Goal: Complete application form

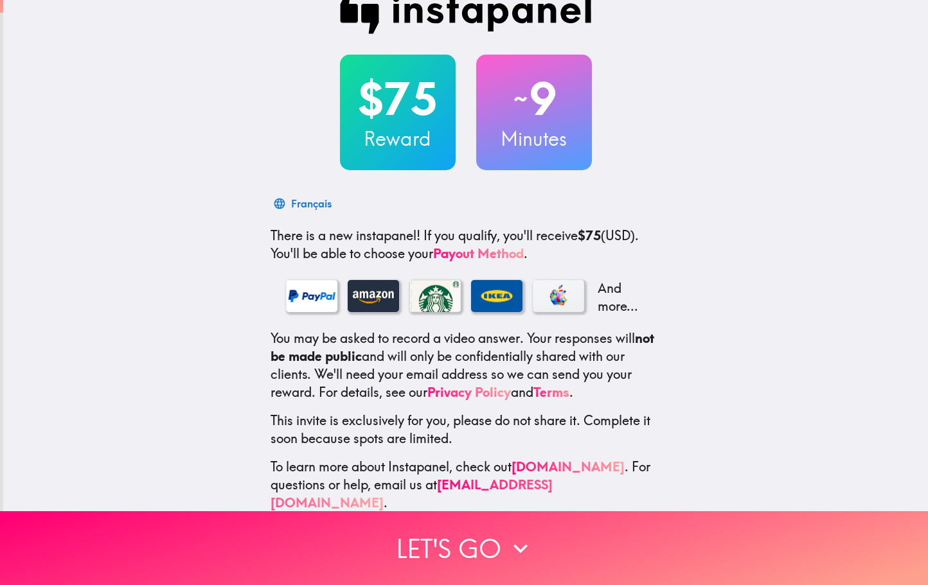
scroll to position [31, 0]
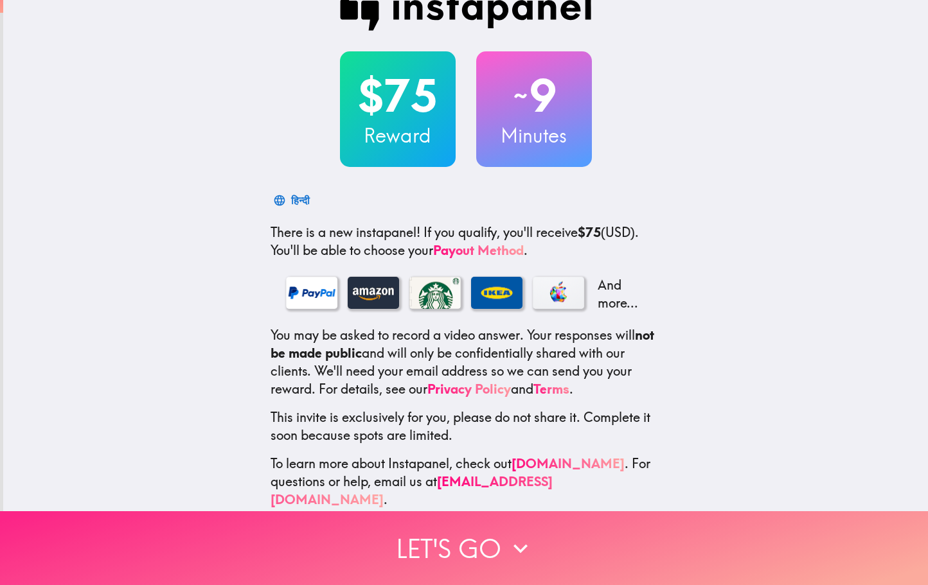
click at [501, 545] on button "Let's go" at bounding box center [464, 548] width 928 height 74
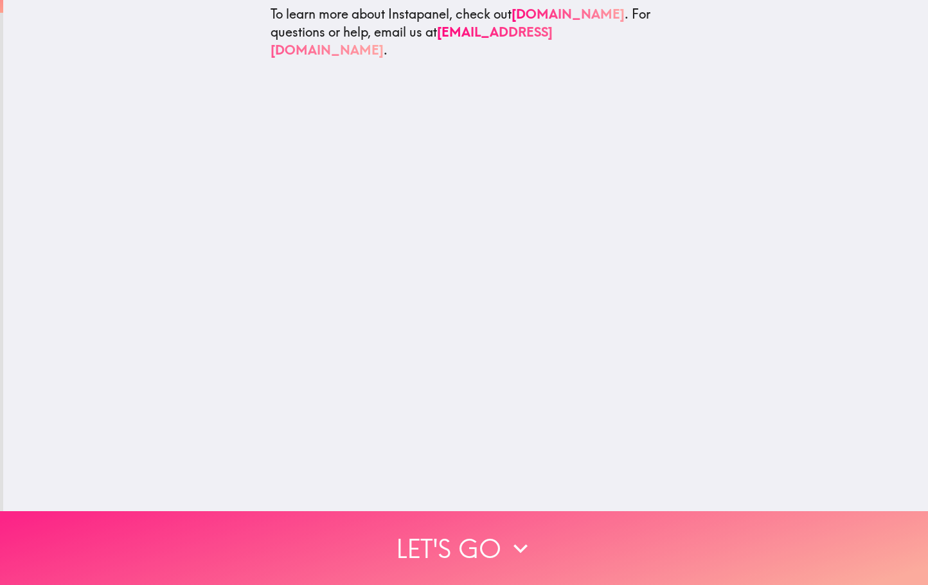
scroll to position [0, 0]
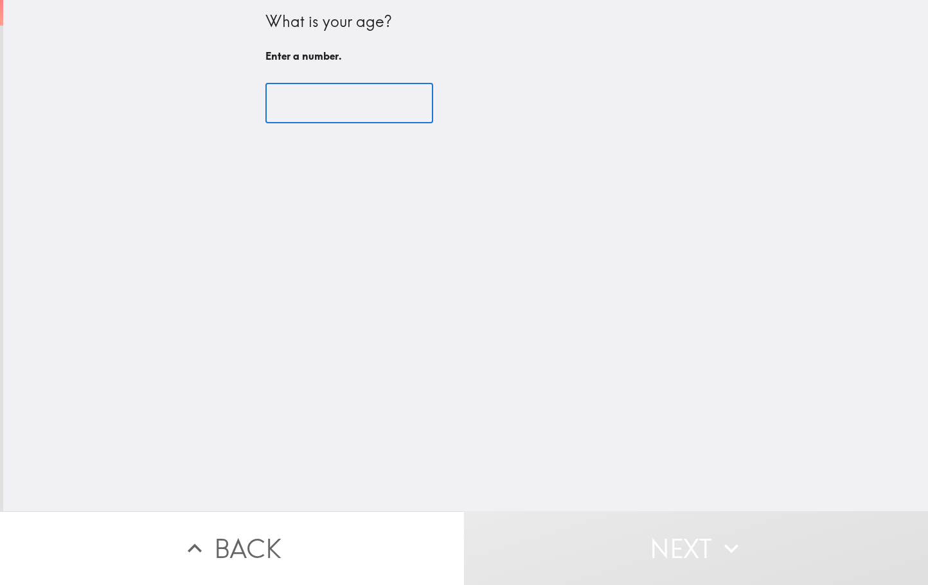
click at [423, 114] on input "number" at bounding box center [349, 104] width 168 height 40
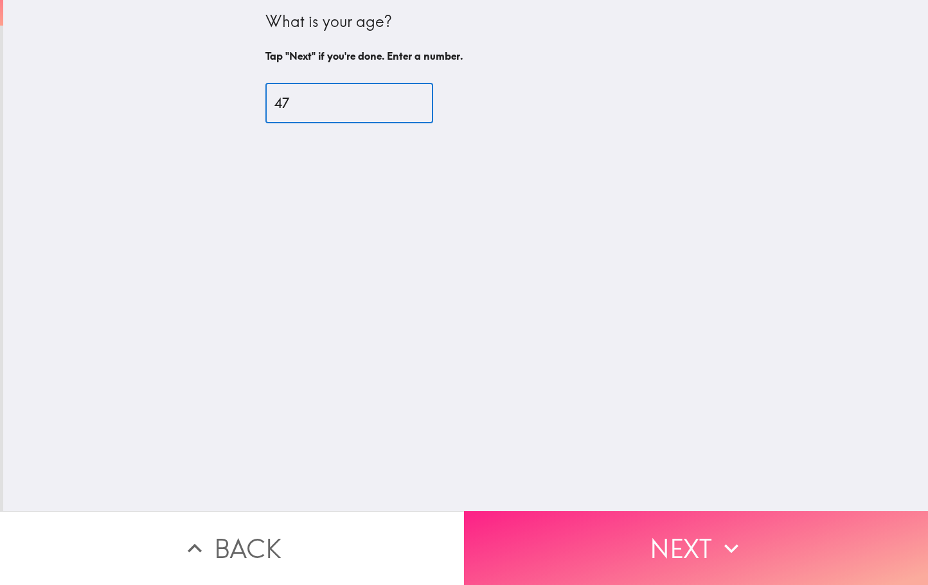
type input "47"
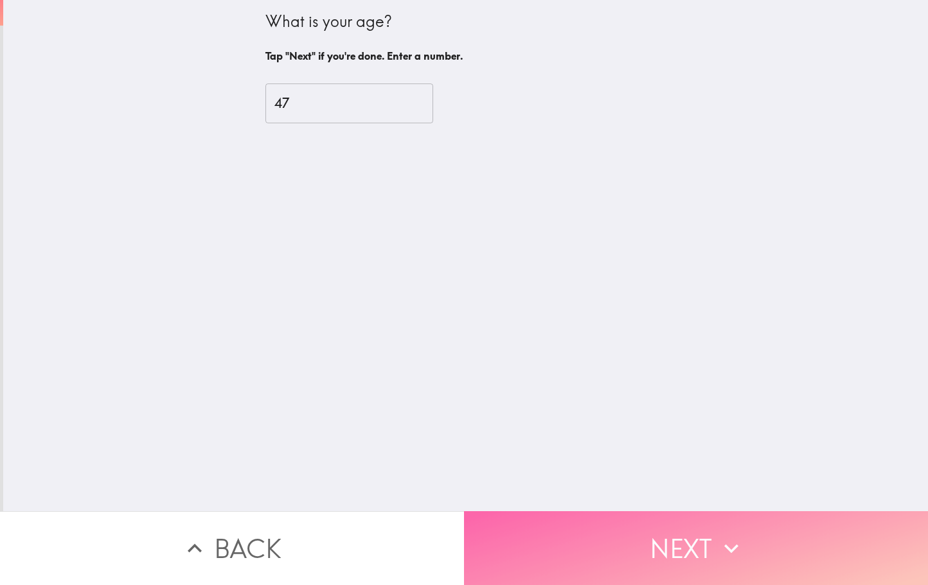
click at [690, 531] on button "Next" at bounding box center [696, 548] width 464 height 74
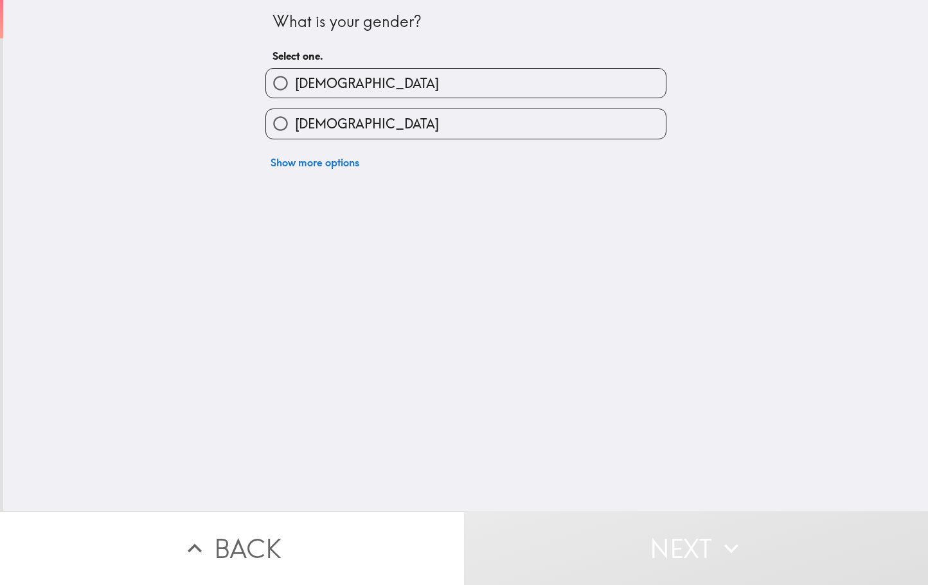
click at [448, 83] on label "[DEMOGRAPHIC_DATA]" at bounding box center [466, 83] width 400 height 29
click at [295, 83] on input "[DEMOGRAPHIC_DATA]" at bounding box center [280, 83] width 29 height 29
radio input "true"
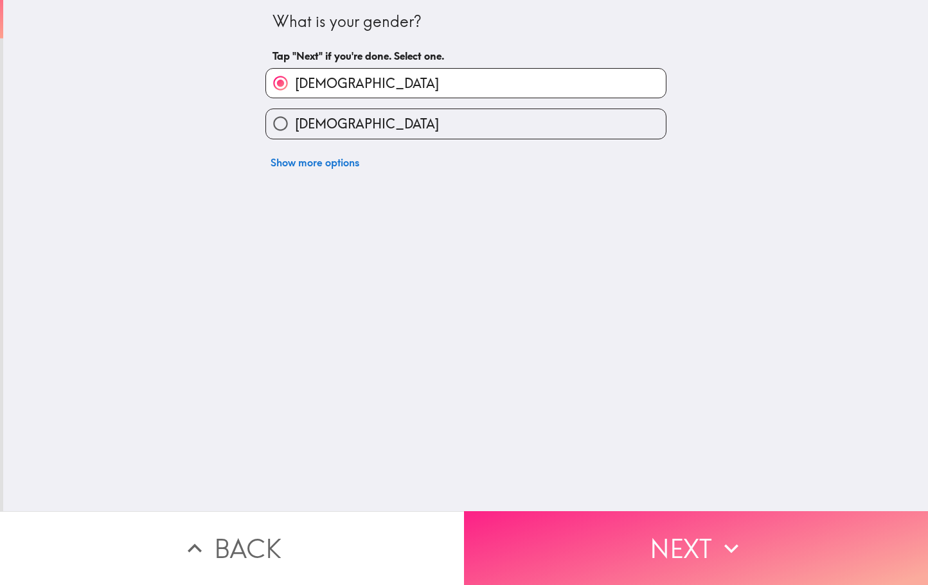
click at [710, 549] on button "Next" at bounding box center [696, 548] width 464 height 74
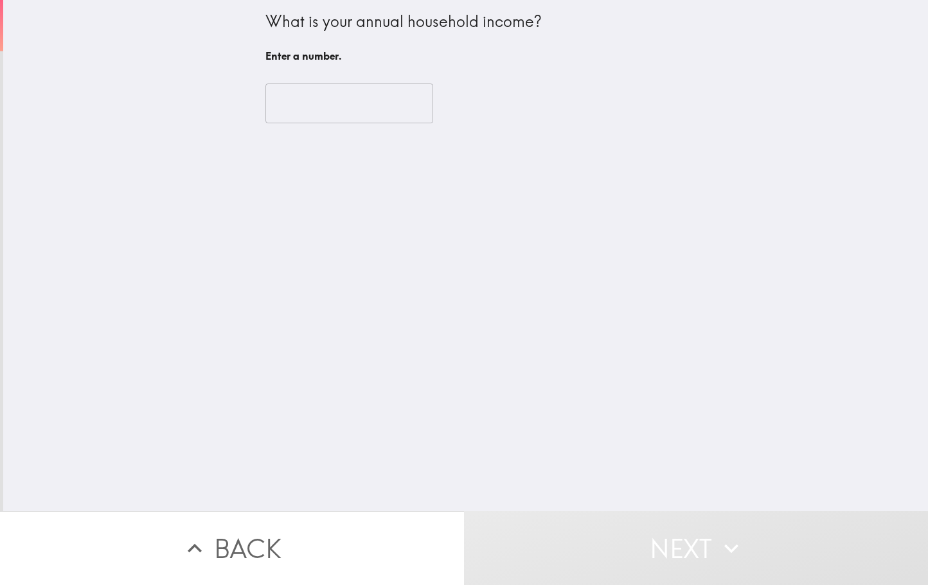
click at [409, 114] on input "number" at bounding box center [349, 104] width 168 height 40
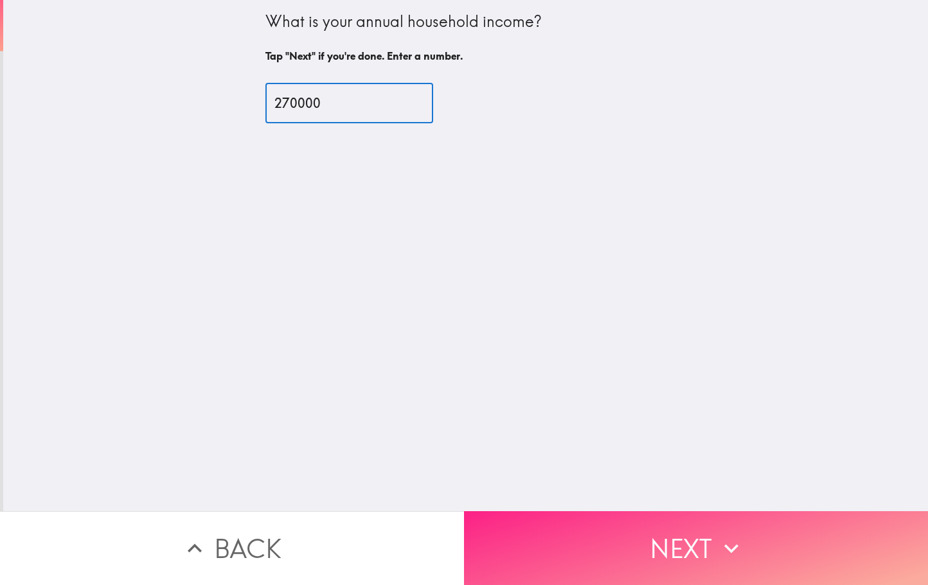
type input "270000"
click at [675, 549] on button "Next" at bounding box center [696, 548] width 464 height 74
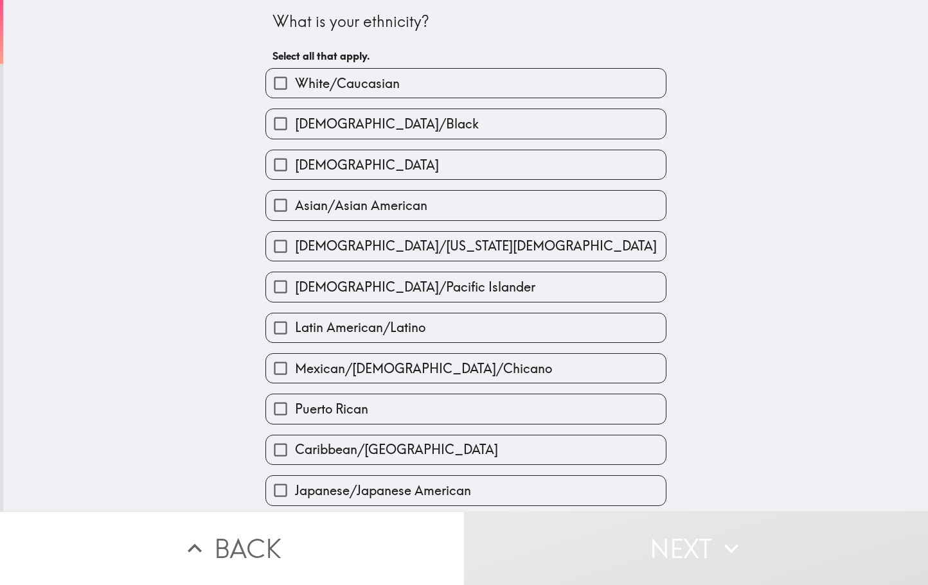
click at [389, 92] on span "White/Caucasian" at bounding box center [347, 84] width 105 height 18
click at [295, 92] on input "White/Caucasian" at bounding box center [280, 83] width 29 height 29
checkbox input "true"
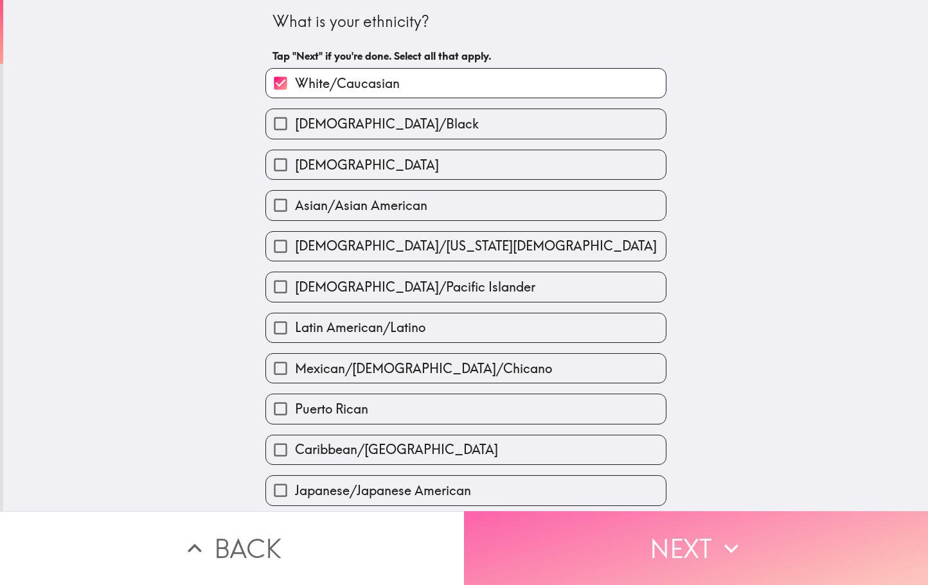
click at [664, 564] on button "Next" at bounding box center [696, 548] width 464 height 74
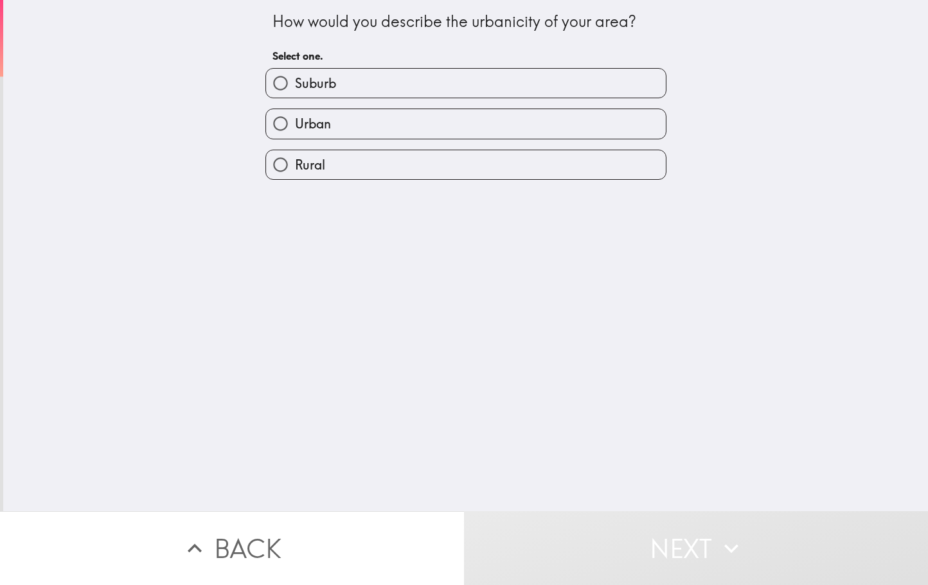
click at [502, 122] on label "Urban" at bounding box center [466, 123] width 400 height 29
click at [295, 122] on input "Urban" at bounding box center [280, 123] width 29 height 29
radio input "true"
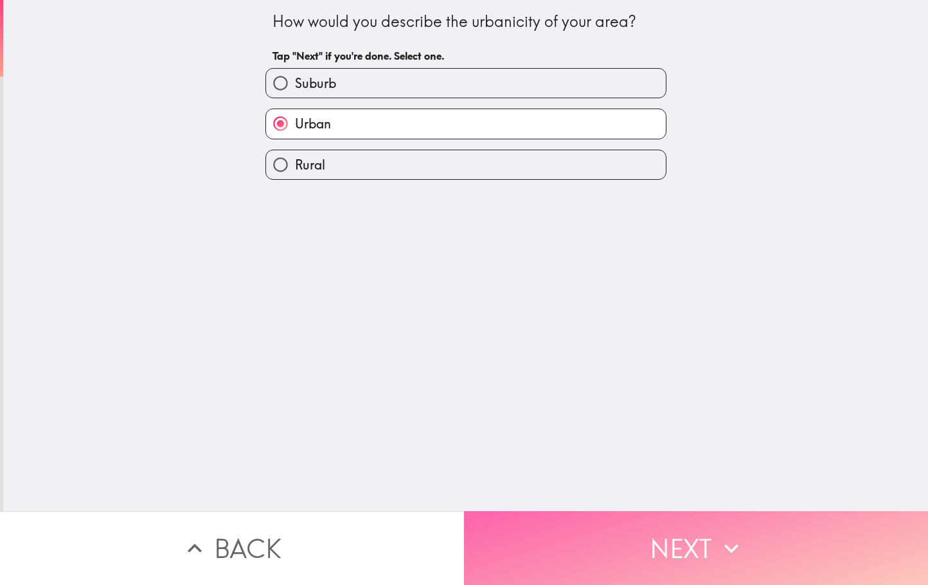
click at [654, 535] on button "Next" at bounding box center [696, 548] width 464 height 74
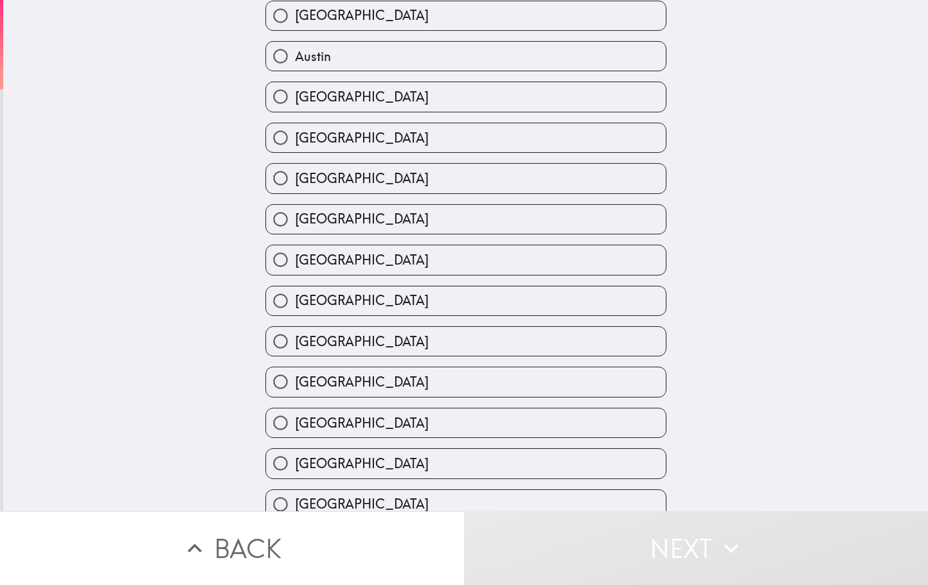
scroll to position [122, 0]
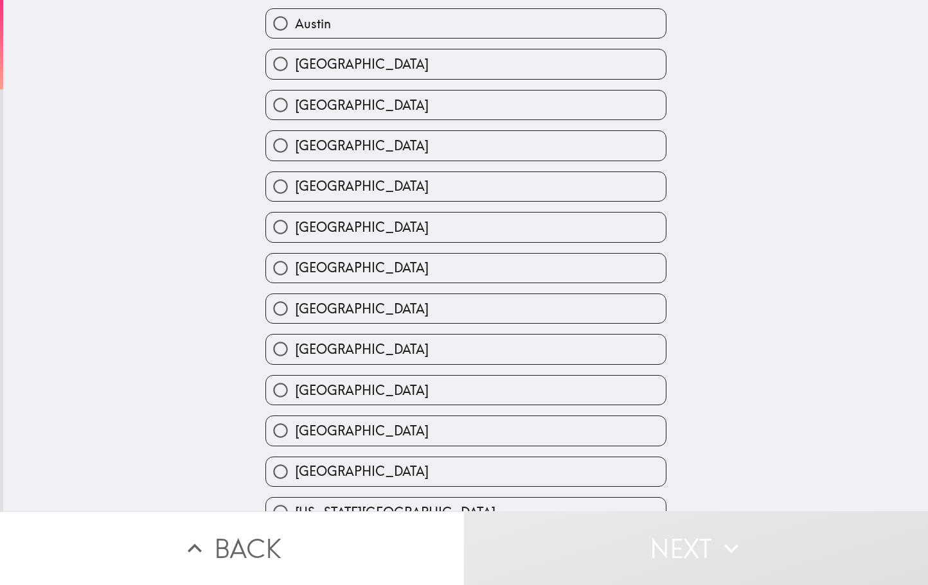
click at [447, 389] on label "[GEOGRAPHIC_DATA]" at bounding box center [466, 390] width 400 height 29
click at [295, 389] on input "[GEOGRAPHIC_DATA]" at bounding box center [280, 390] width 29 height 29
radio input "true"
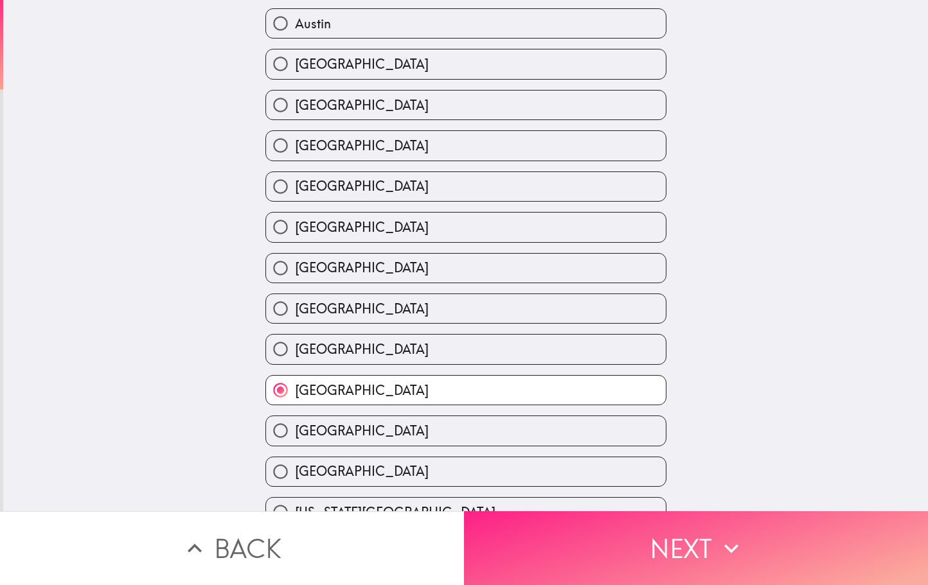
click at [650, 536] on button "Next" at bounding box center [696, 548] width 464 height 74
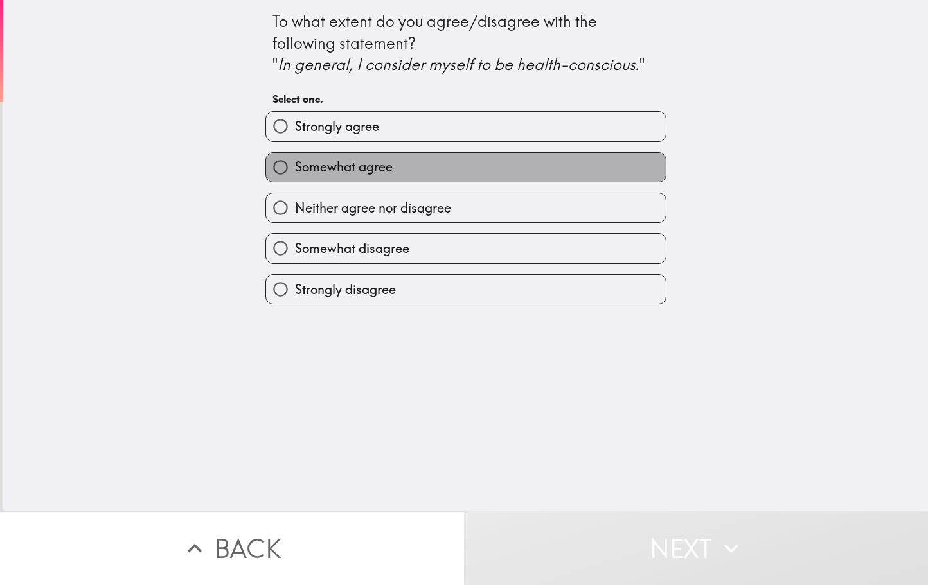
click at [563, 165] on label "Somewhat agree" at bounding box center [466, 167] width 400 height 29
click at [295, 165] on input "Somewhat agree" at bounding box center [280, 167] width 29 height 29
radio input "true"
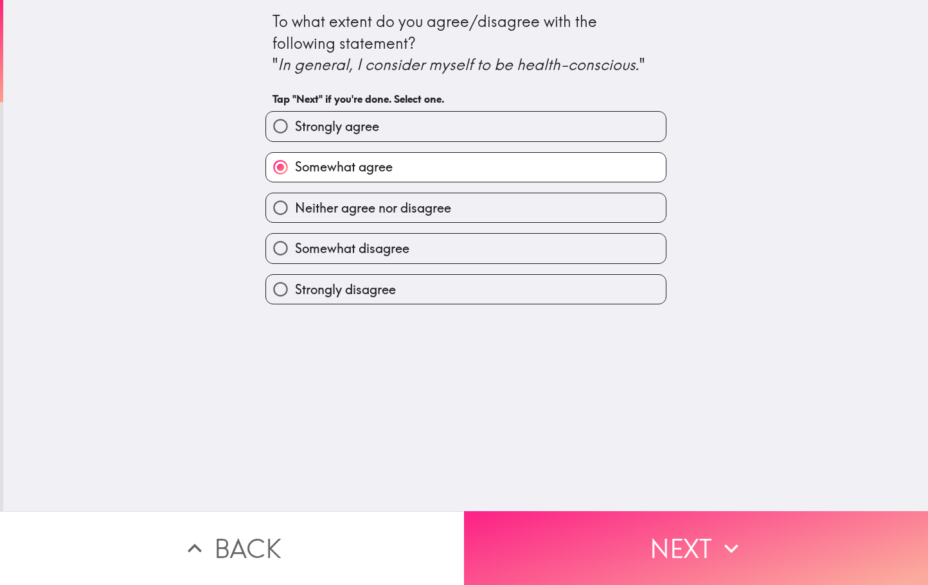
click at [670, 561] on button "Next" at bounding box center [696, 548] width 464 height 74
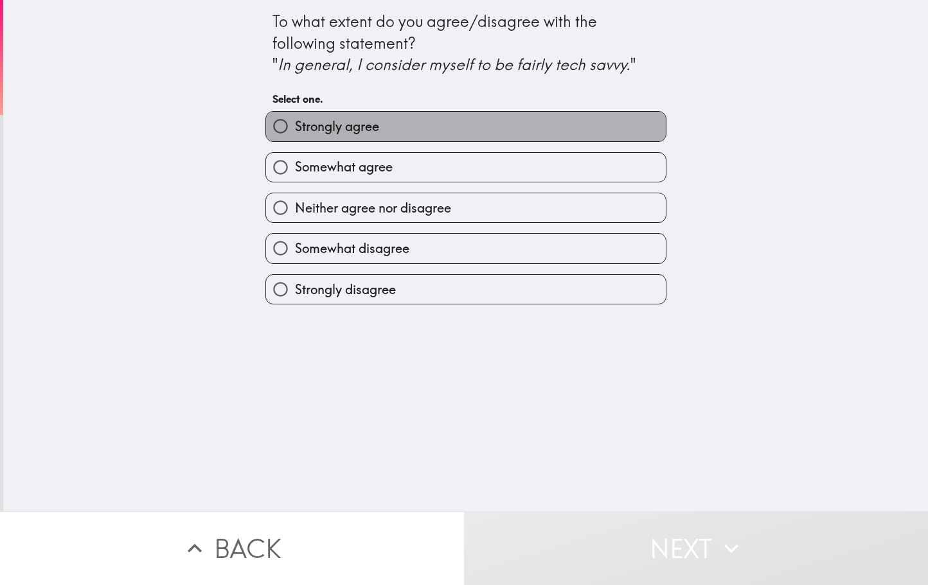
click at [557, 129] on label "Strongly agree" at bounding box center [466, 126] width 400 height 29
click at [295, 129] on input "Strongly agree" at bounding box center [280, 126] width 29 height 29
radio input "true"
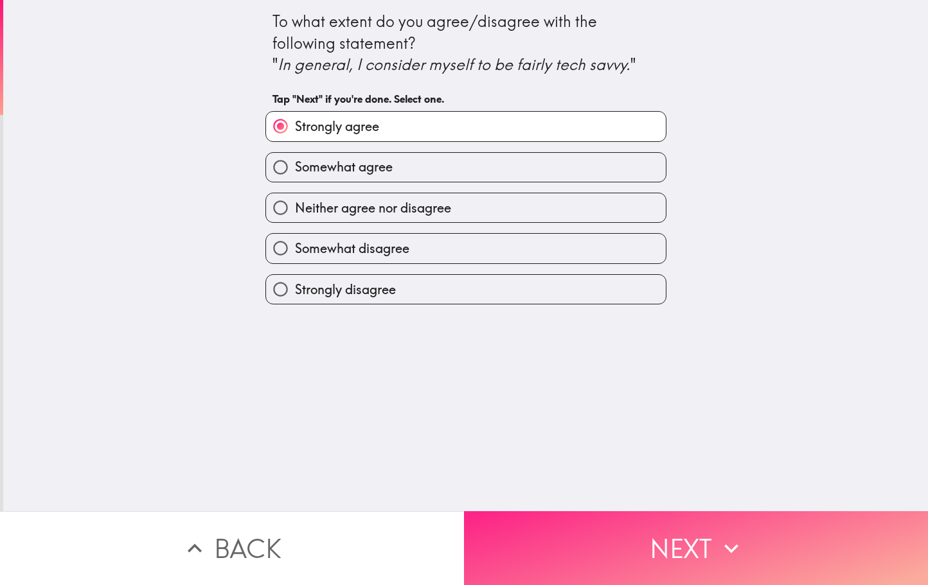
click at [675, 558] on button "Next" at bounding box center [696, 548] width 464 height 74
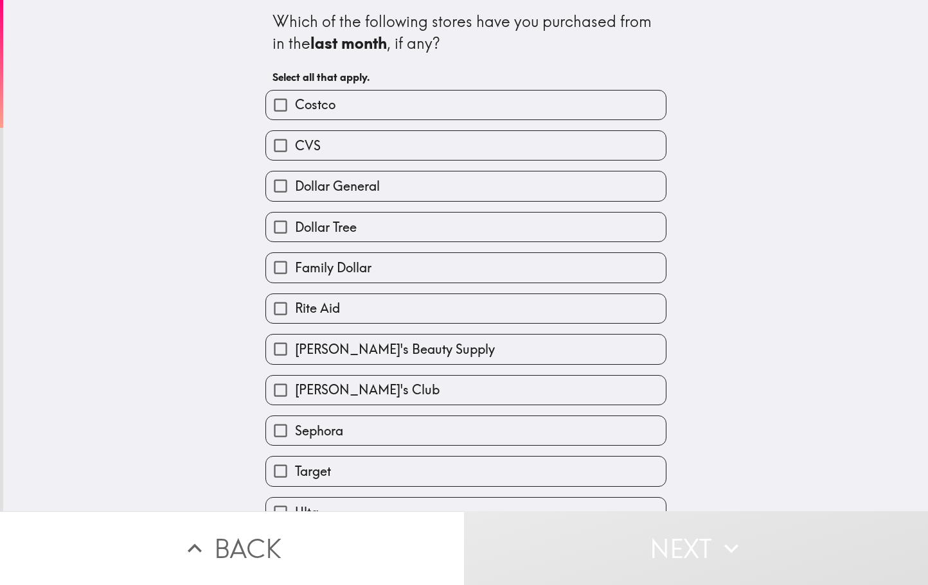
click at [499, 102] on label "Costco" at bounding box center [466, 105] width 400 height 29
click at [295, 102] on input "Costco" at bounding box center [280, 105] width 29 height 29
checkbox input "true"
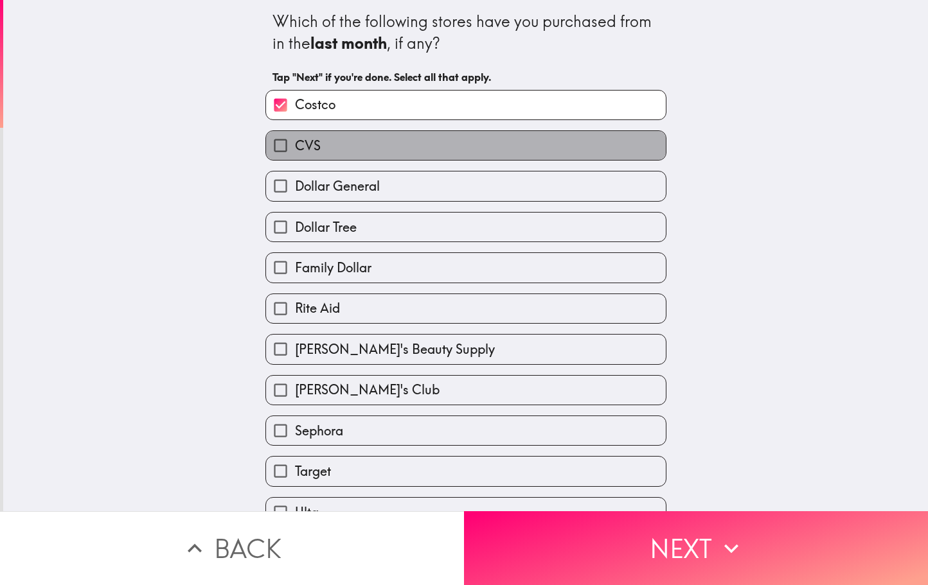
click at [494, 147] on label "CVS" at bounding box center [466, 145] width 400 height 29
click at [295, 147] on input "CVS" at bounding box center [280, 145] width 29 height 29
checkbox input "true"
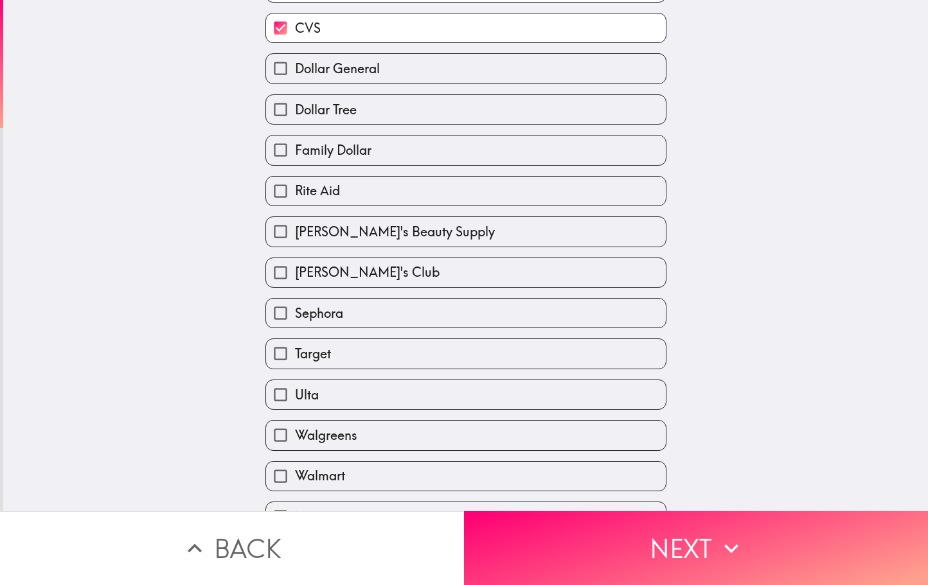
scroll to position [139, 0]
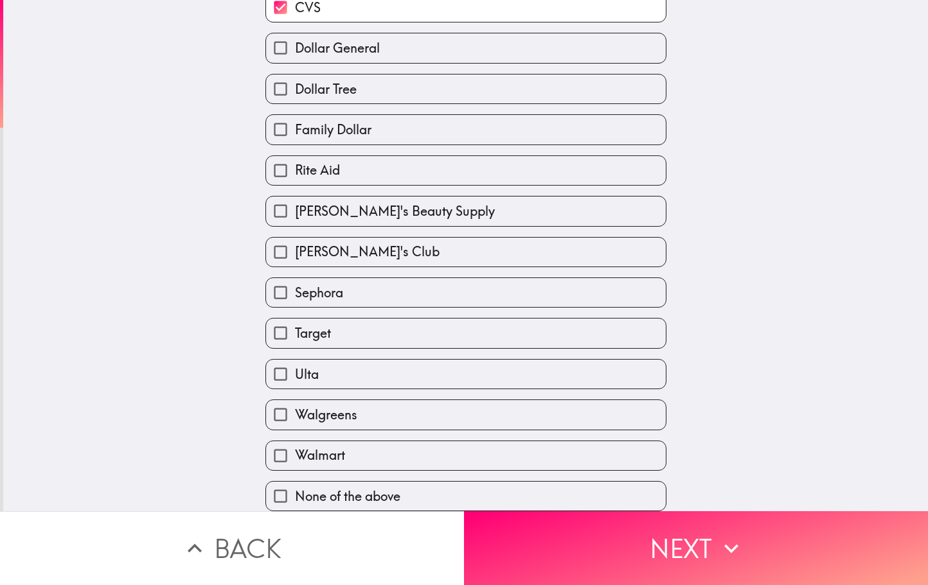
click at [423, 340] on label "Target" at bounding box center [466, 333] width 400 height 29
click at [295, 340] on input "Target" at bounding box center [280, 333] width 29 height 29
checkbox input "true"
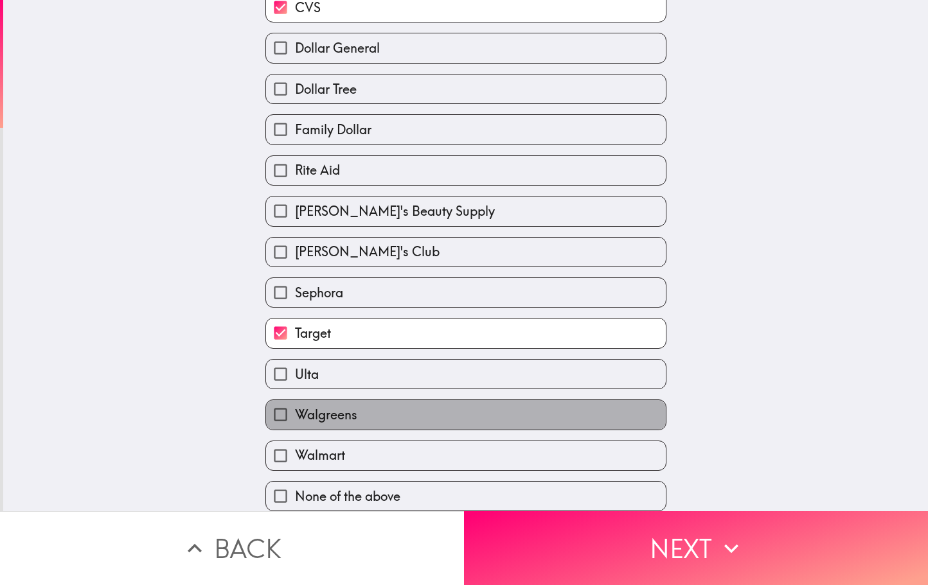
click at [412, 409] on label "Walgreens" at bounding box center [466, 414] width 400 height 29
click at [295, 409] on input "Walgreens" at bounding box center [280, 414] width 29 height 29
checkbox input "true"
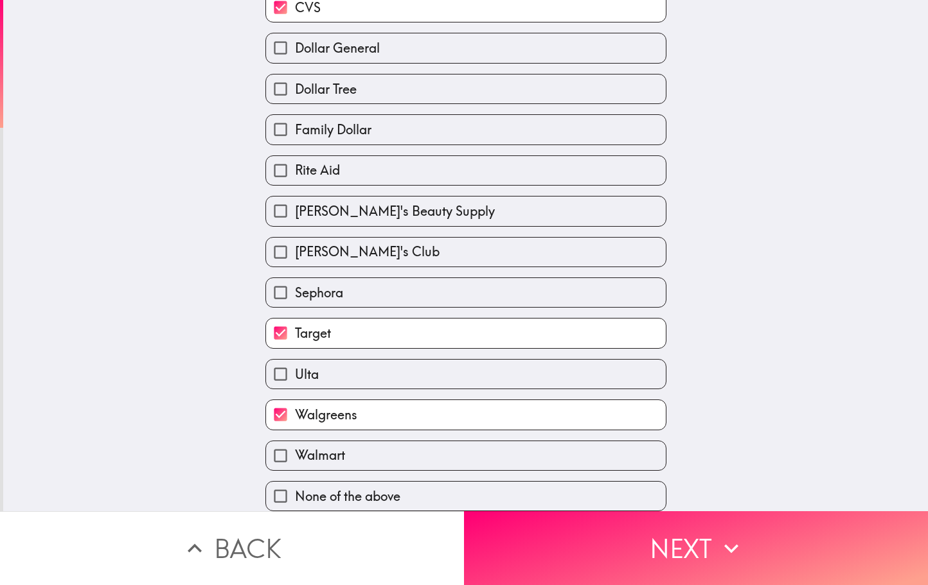
click at [412, 459] on label "Walmart" at bounding box center [466, 455] width 400 height 29
click at [295, 459] on input "Walmart" at bounding box center [280, 455] width 29 height 29
checkbox input "true"
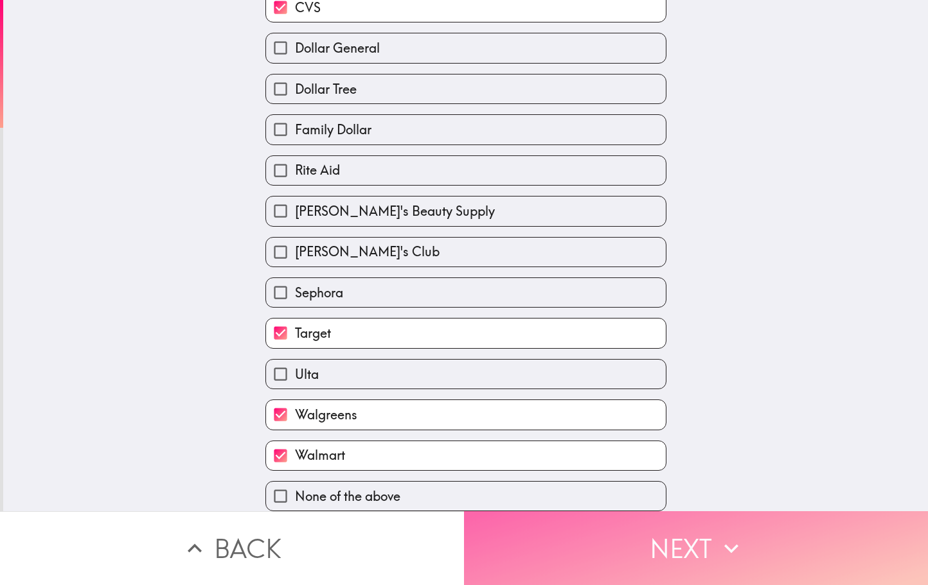
click at [716, 556] on button "Next" at bounding box center [696, 548] width 464 height 74
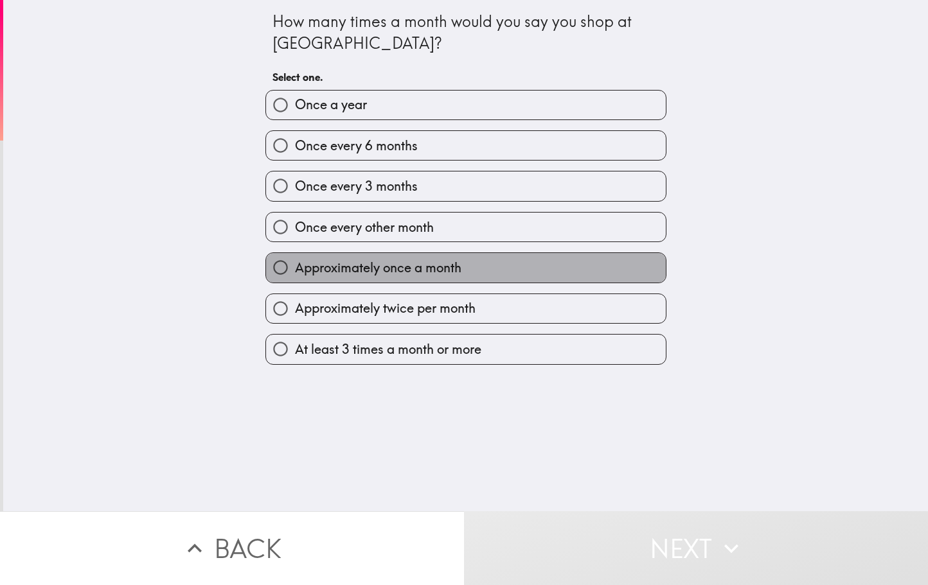
click at [474, 265] on label "Approximately once a month" at bounding box center [466, 267] width 400 height 29
click at [295, 265] on input "Approximately once a month" at bounding box center [280, 267] width 29 height 29
radio input "true"
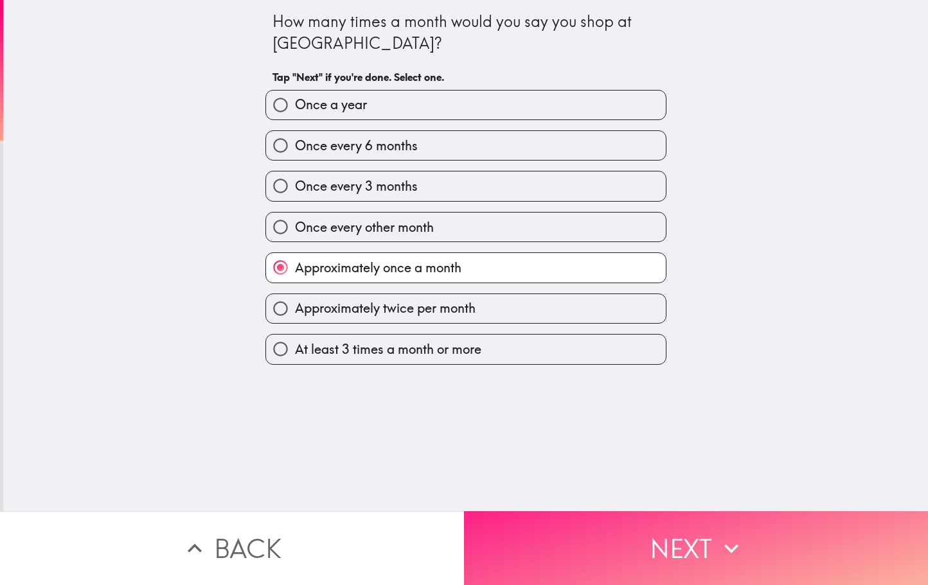
click at [629, 525] on button "Next" at bounding box center [696, 548] width 464 height 74
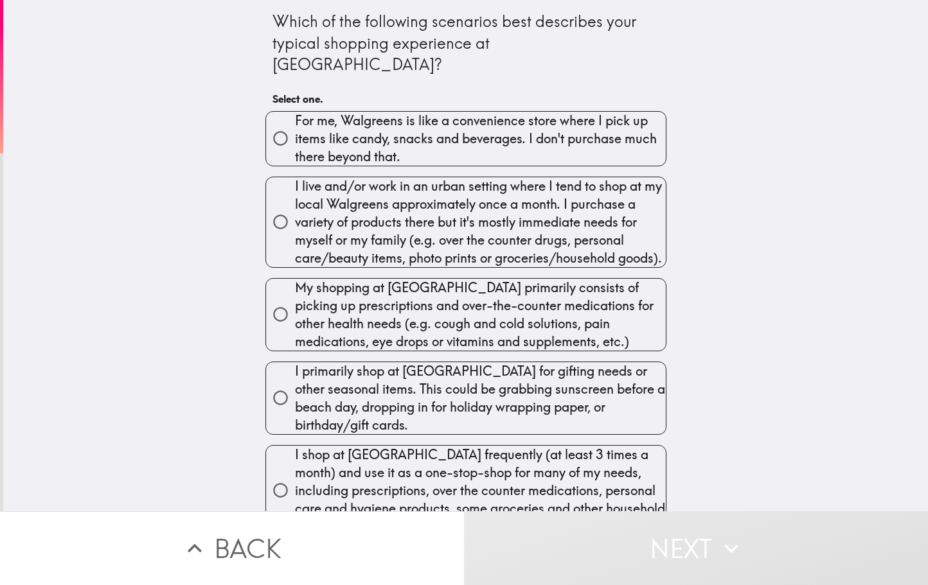
click at [533, 199] on span "I live and/or work in an urban setting where I tend to shop at my local Walgree…" at bounding box center [480, 222] width 371 height 90
click at [295, 208] on input "I live and/or work in an urban setting where I tend to shop at my local Walgree…" at bounding box center [280, 222] width 29 height 29
radio input "true"
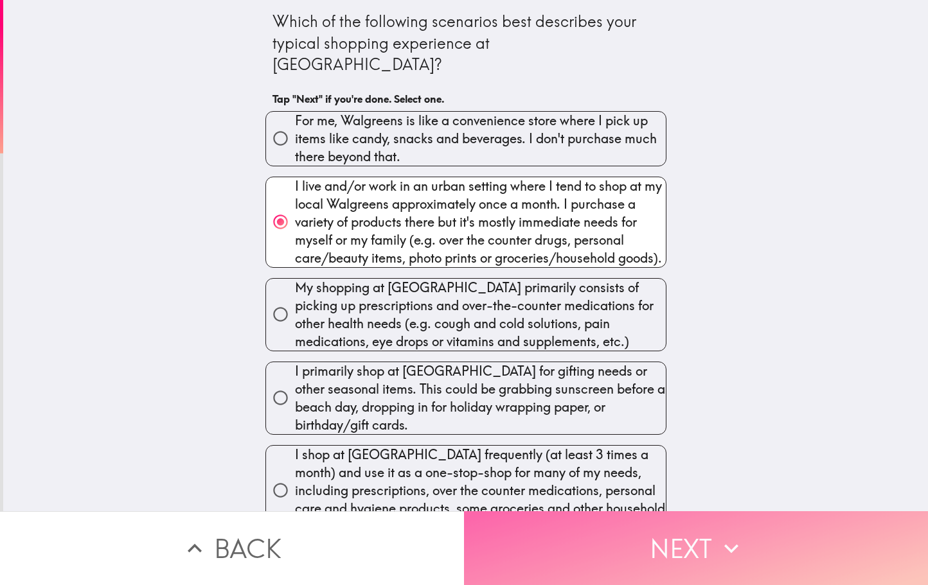
click at [709, 552] on button "Next" at bounding box center [696, 548] width 464 height 74
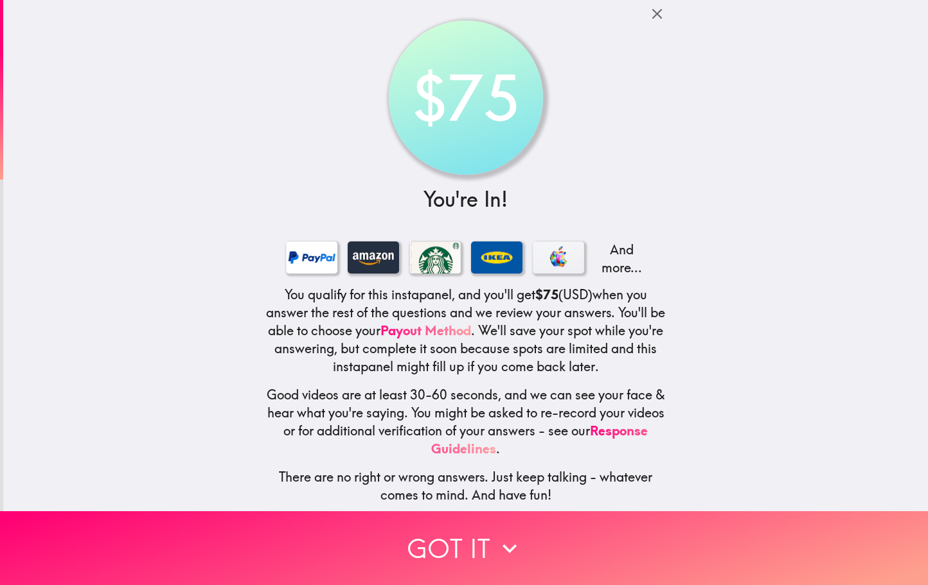
scroll to position [3, 0]
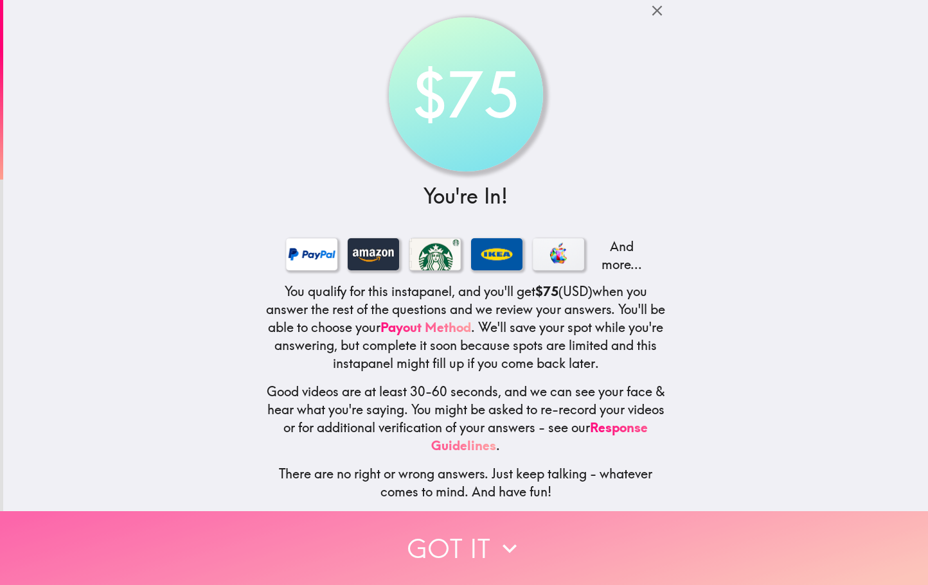
click at [478, 538] on button "Got it" at bounding box center [464, 548] width 928 height 74
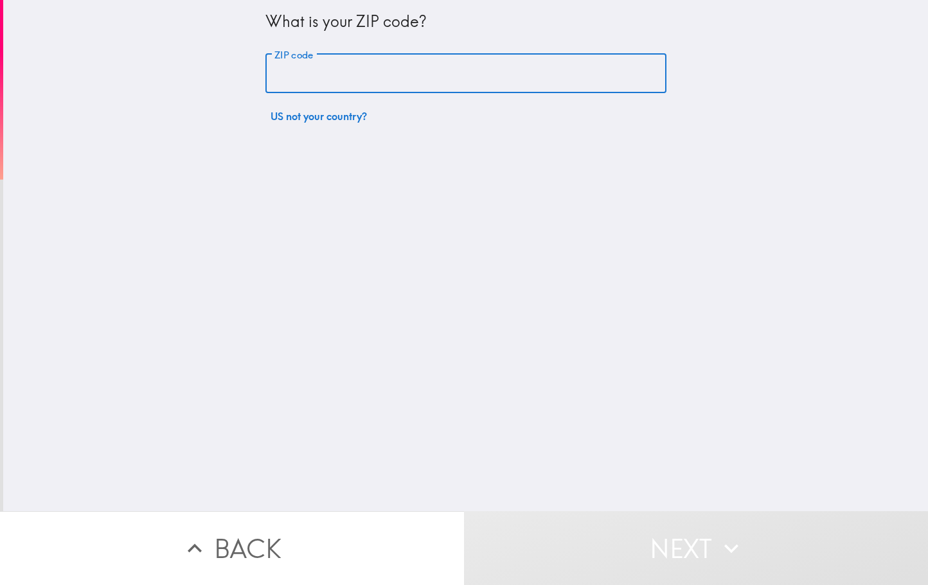
click at [434, 75] on input "ZIP code" at bounding box center [465, 74] width 401 height 40
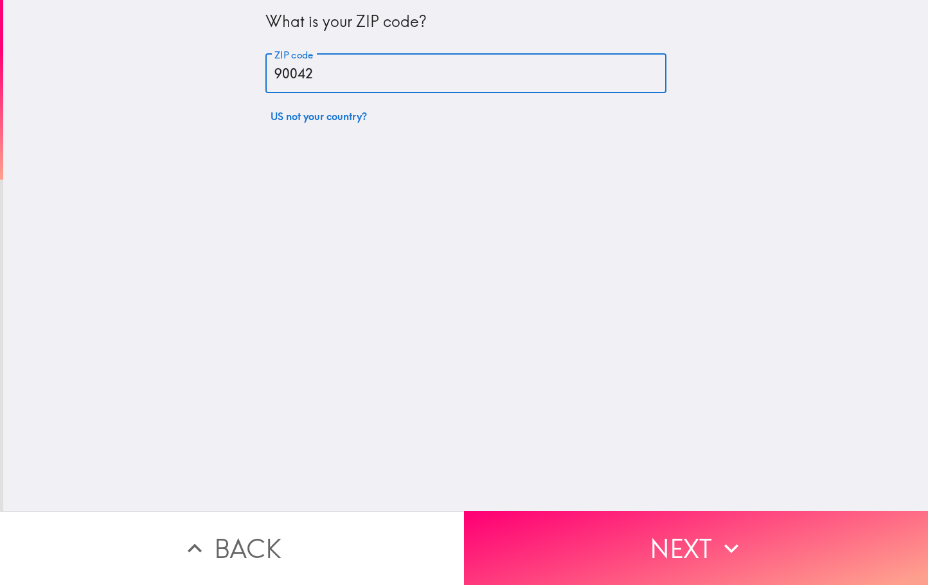
type input "90042"
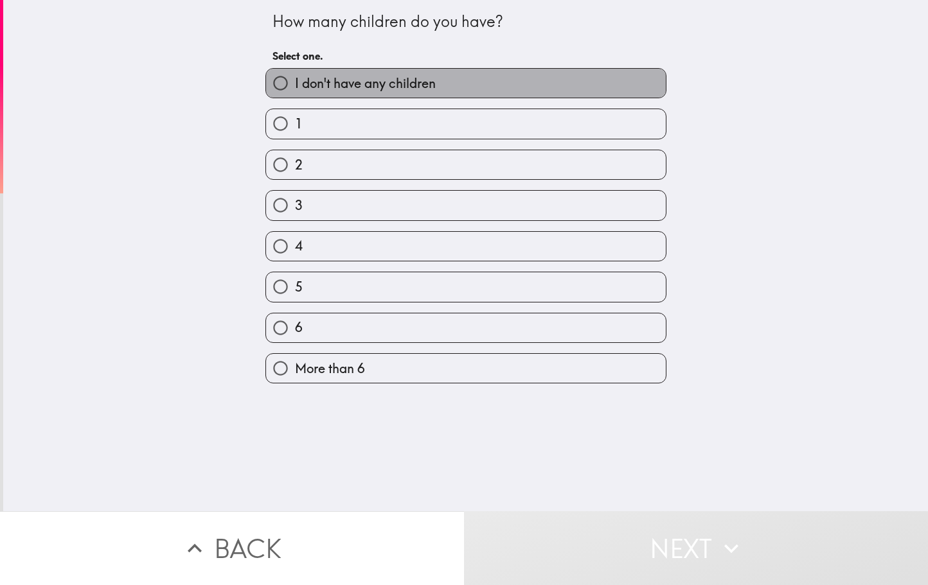
click at [362, 82] on span "I don't have any children" at bounding box center [365, 84] width 141 height 18
click at [295, 82] on input "I don't have any children" at bounding box center [280, 83] width 29 height 29
radio input "true"
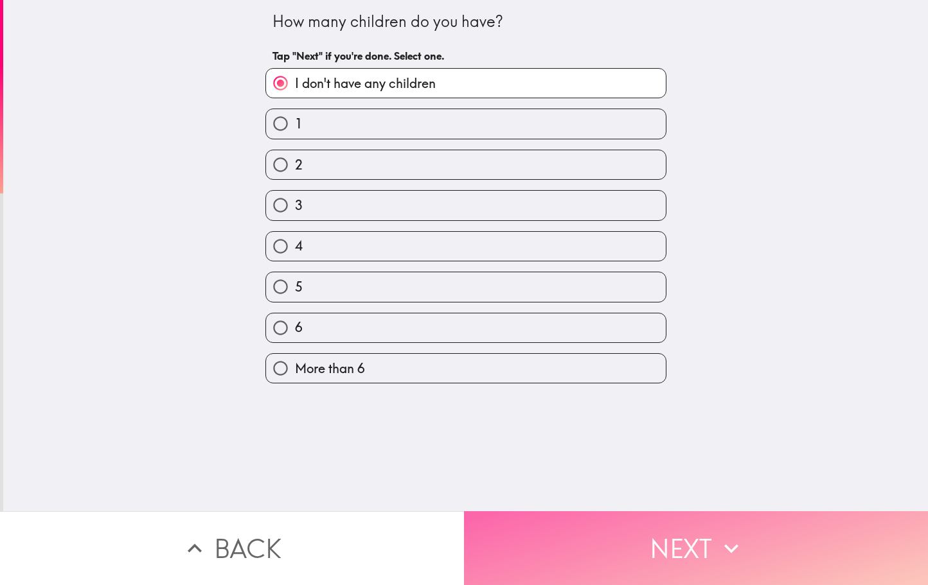
click at [654, 538] on button "Next" at bounding box center [696, 548] width 464 height 74
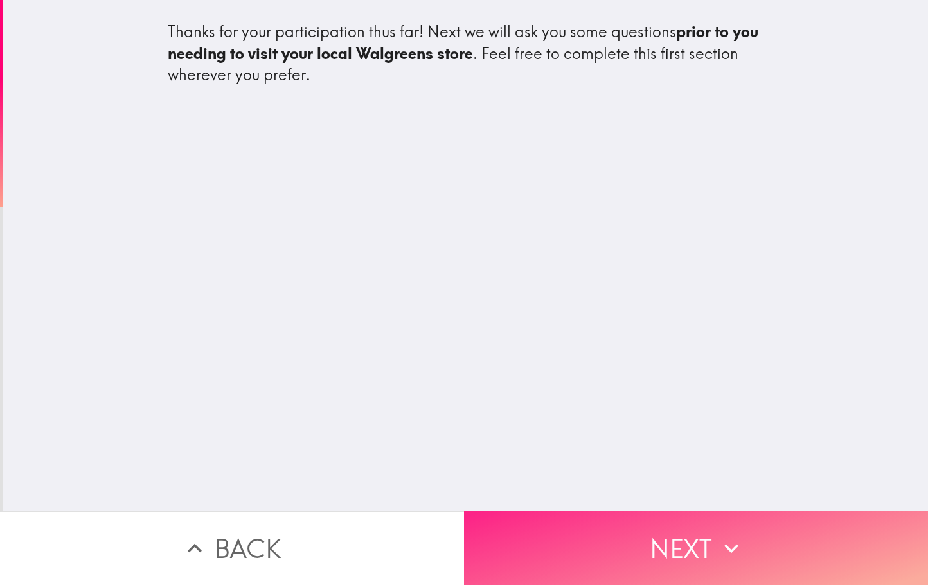
click at [677, 538] on button "Next" at bounding box center [696, 548] width 464 height 74
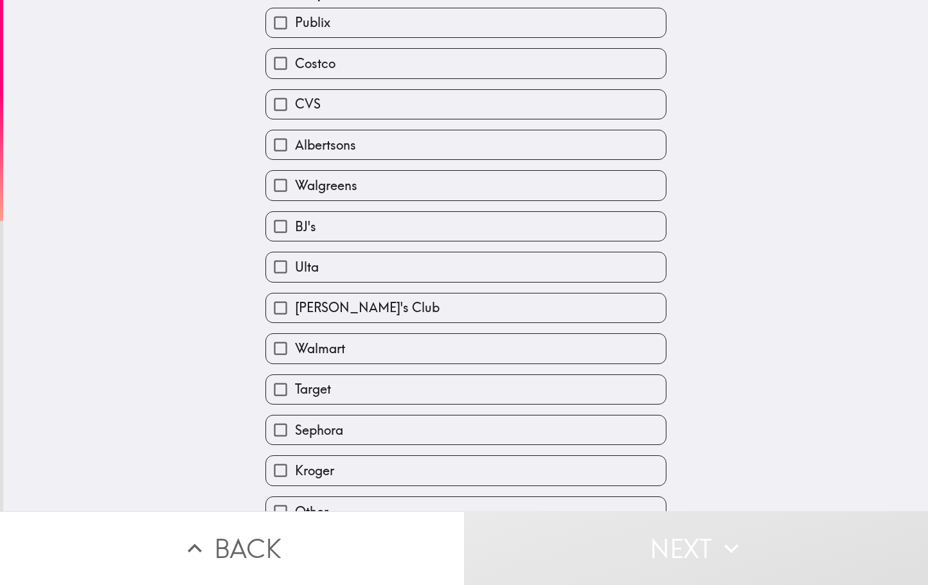
scroll to position [141, 0]
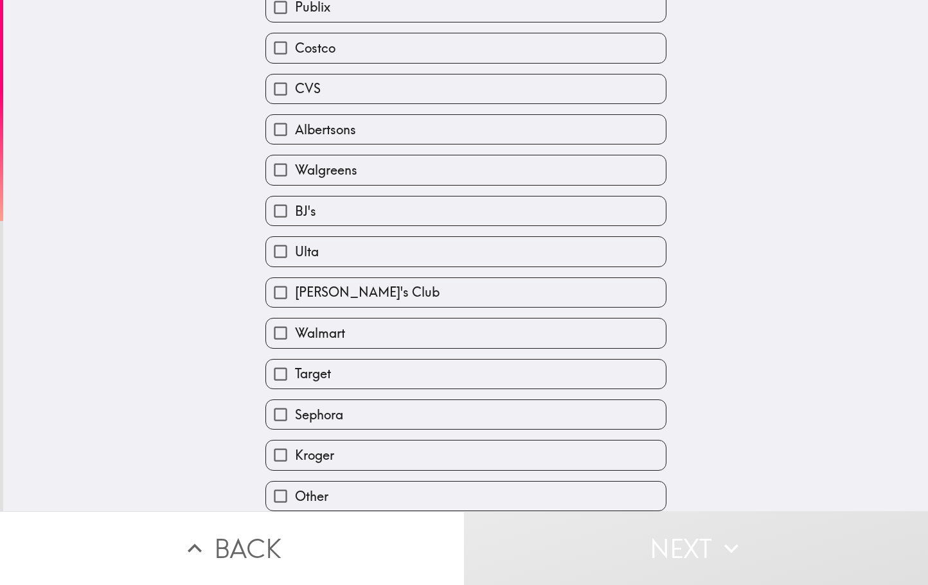
click at [517, 95] on label "CVS" at bounding box center [466, 89] width 400 height 29
click at [295, 95] on input "CVS" at bounding box center [280, 89] width 29 height 29
checkbox input "true"
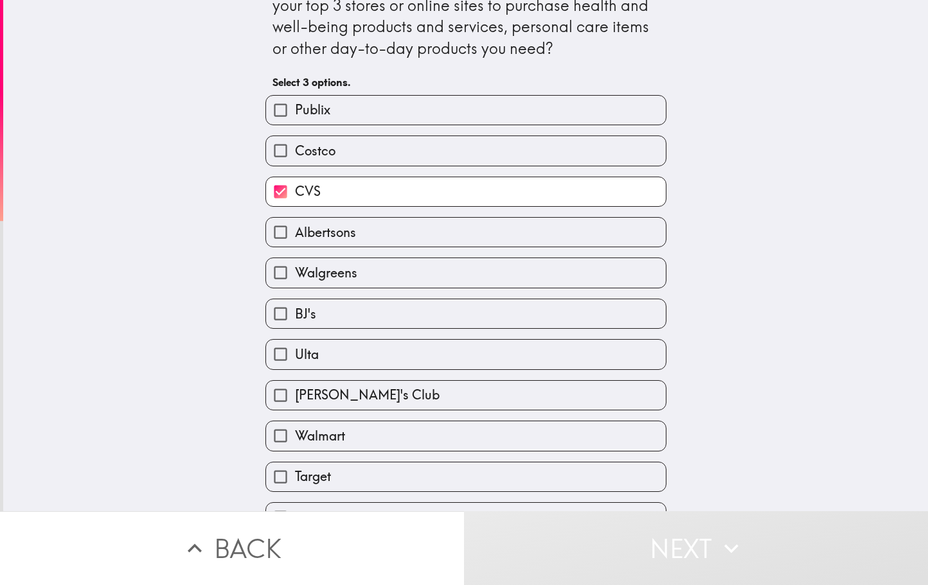
scroll to position [27, 0]
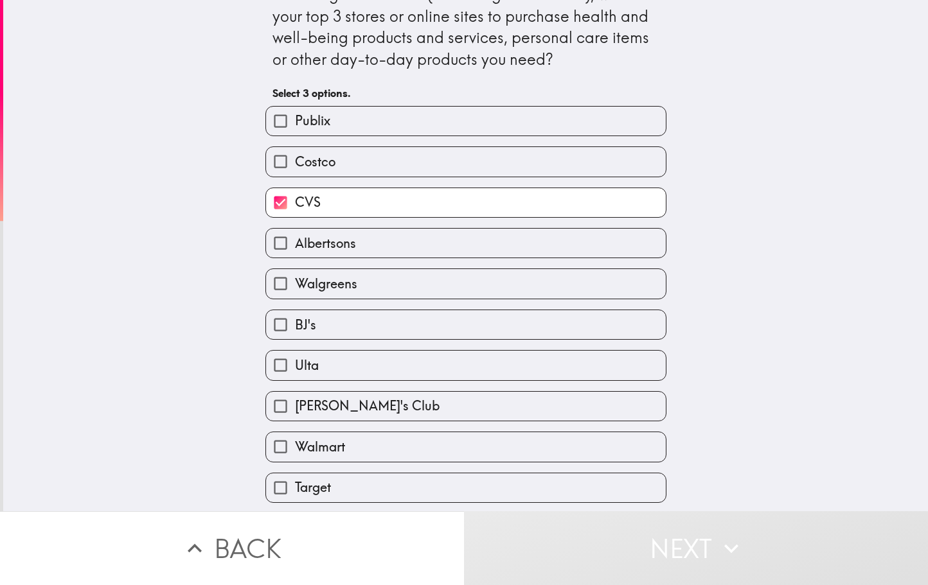
click at [397, 287] on label "Walgreens" at bounding box center [466, 283] width 400 height 29
click at [295, 287] on input "Walgreens" at bounding box center [280, 283] width 29 height 29
checkbox input "true"
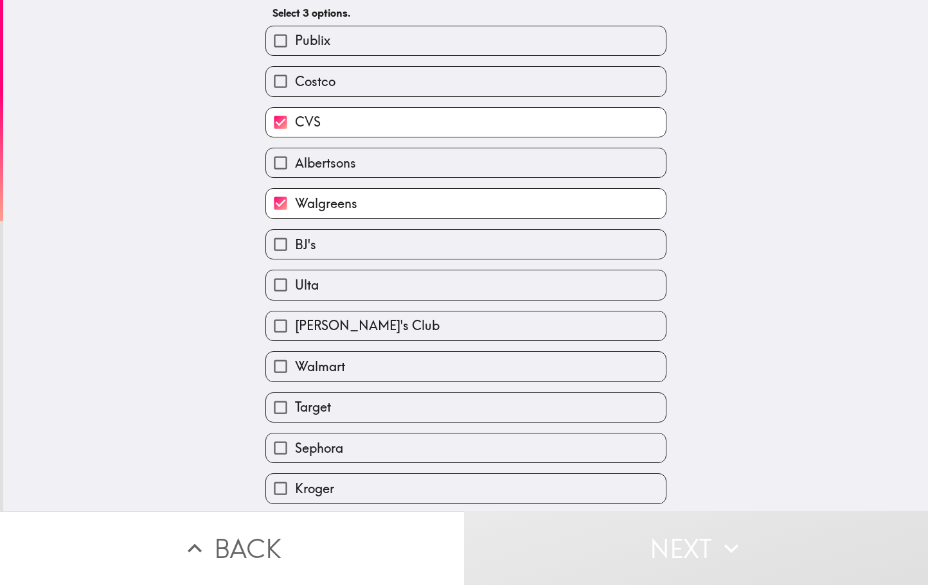
scroll to position [141, 0]
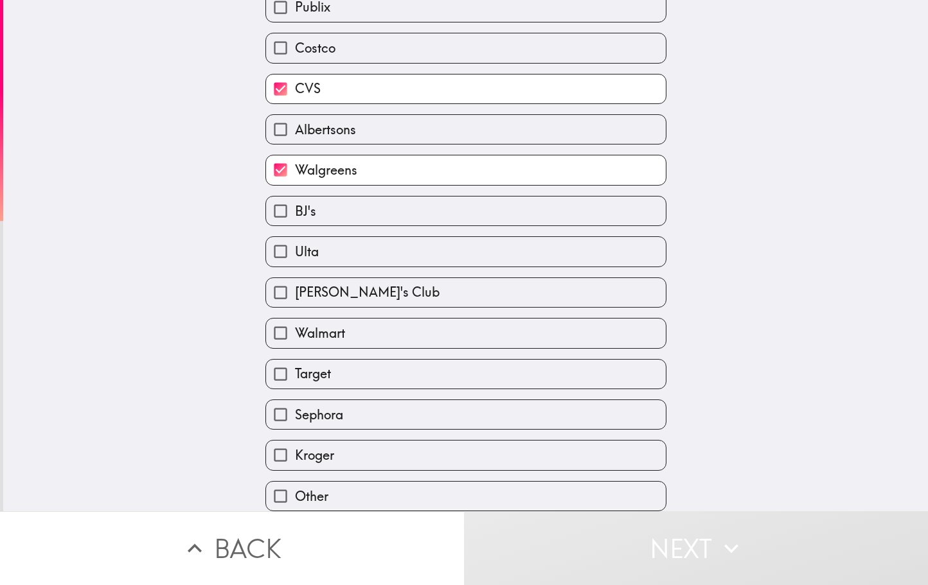
click at [386, 371] on label "Target" at bounding box center [466, 374] width 400 height 29
click at [295, 371] on input "Target" at bounding box center [280, 374] width 29 height 29
checkbox input "true"
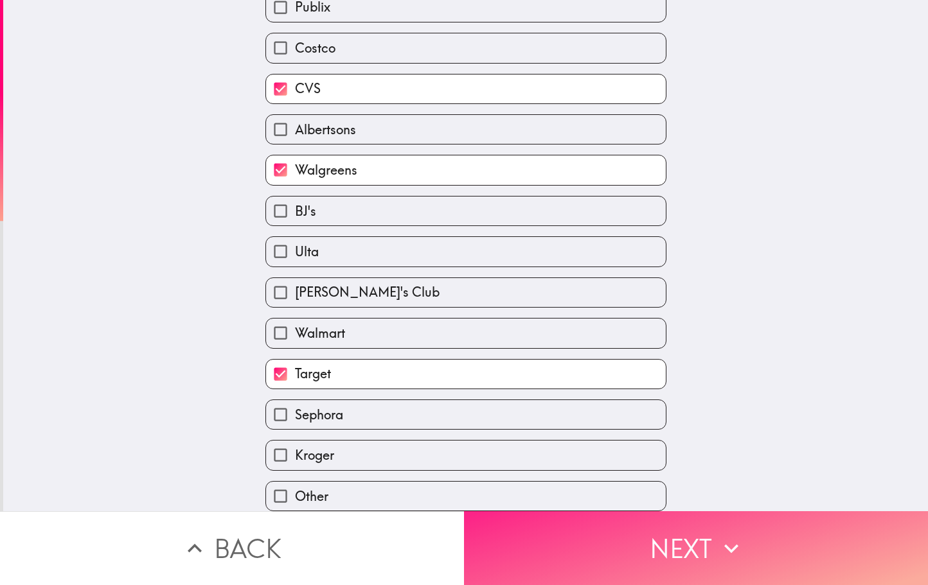
click at [749, 547] on button "Next" at bounding box center [696, 548] width 464 height 74
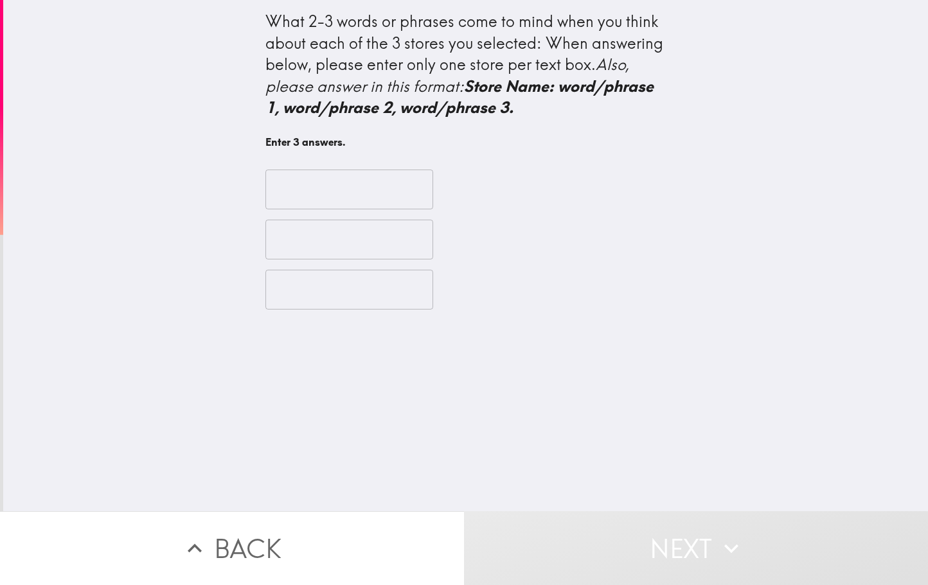
click at [361, 198] on input "text" at bounding box center [349, 190] width 168 height 40
type input "Walgreens: Convenient, fast, prescriptions"
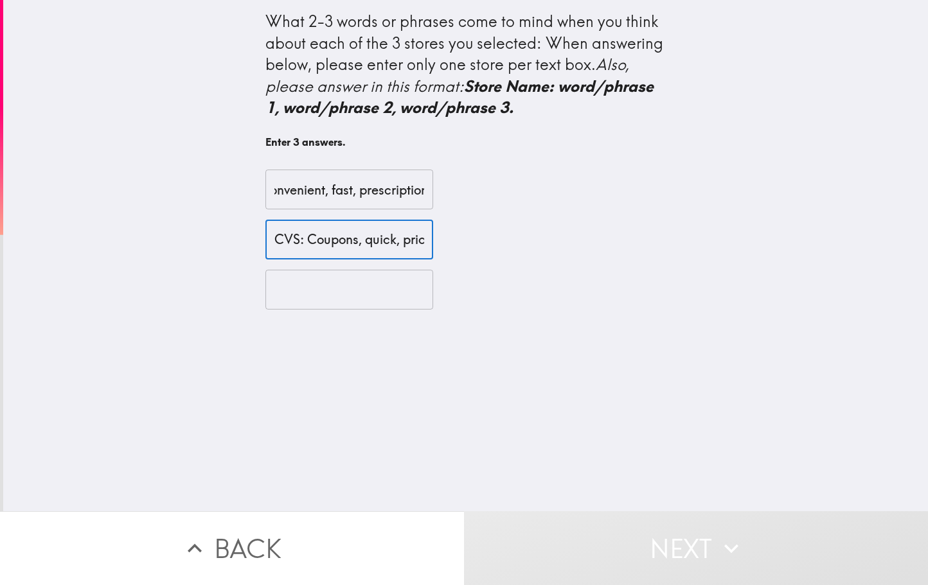
scroll to position [0, 3]
type input "CVS: Coupons, quick, pricey"
click at [362, 281] on input "text" at bounding box center [349, 290] width 168 height 40
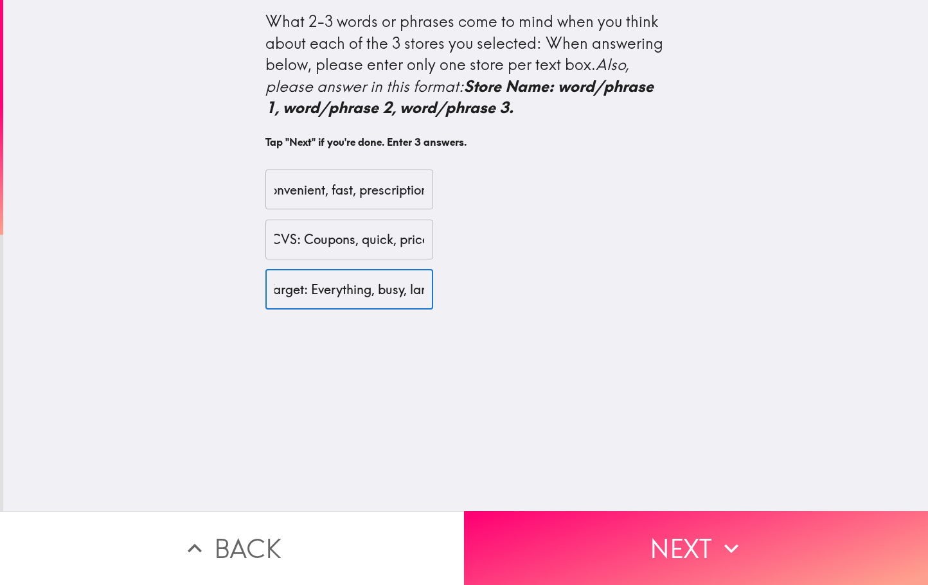
scroll to position [0, 13]
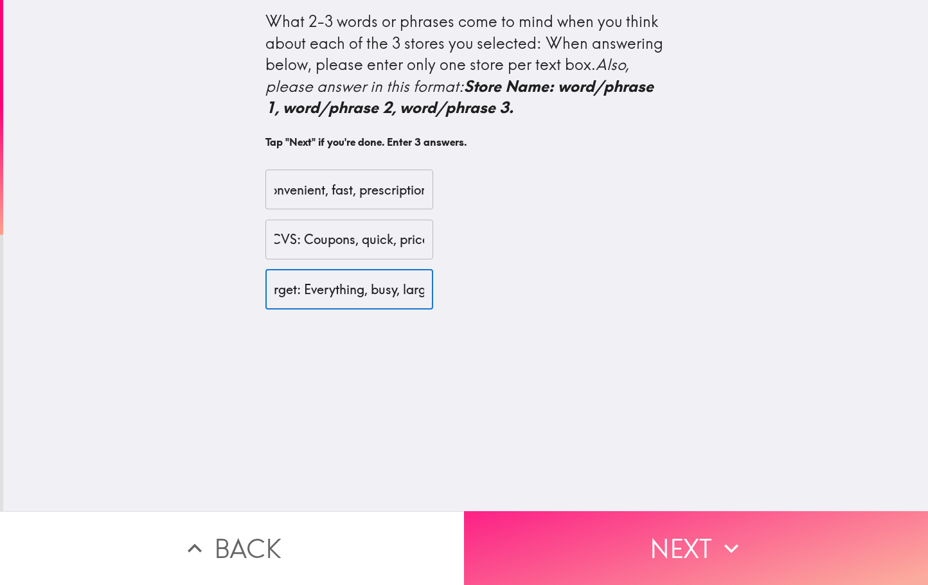
type input "Target: Everything, busy, large"
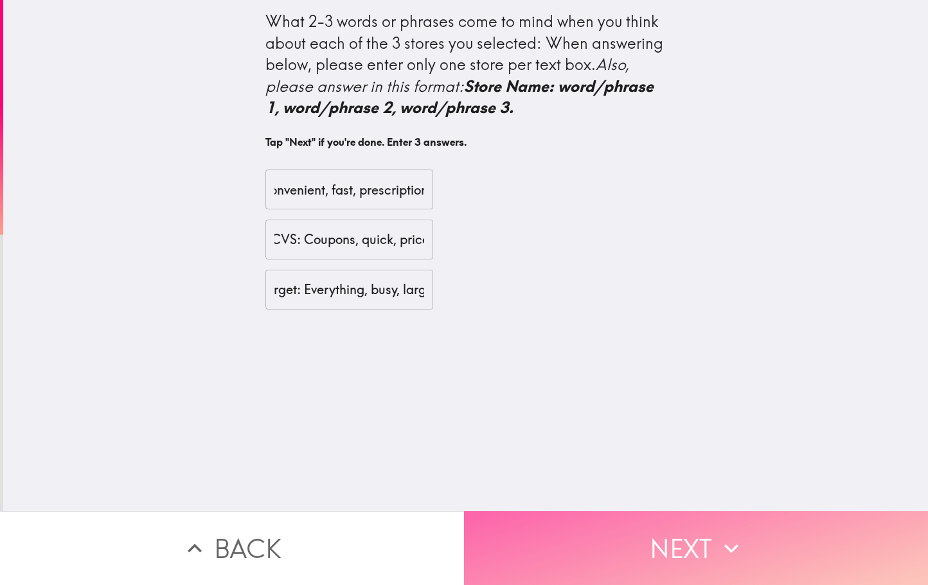
click at [670, 549] on button "Next" at bounding box center [696, 548] width 464 height 74
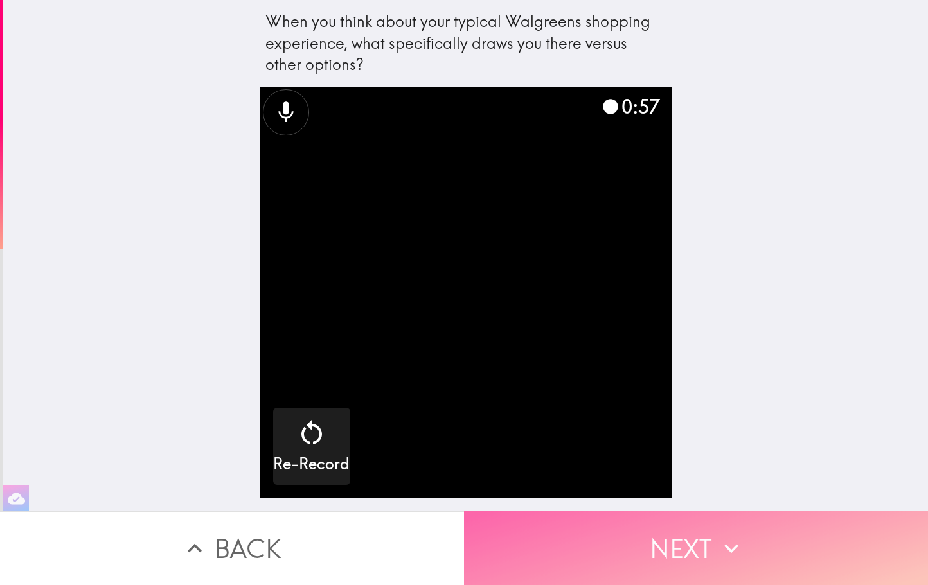
click at [718, 549] on icon "button" at bounding box center [731, 549] width 28 height 28
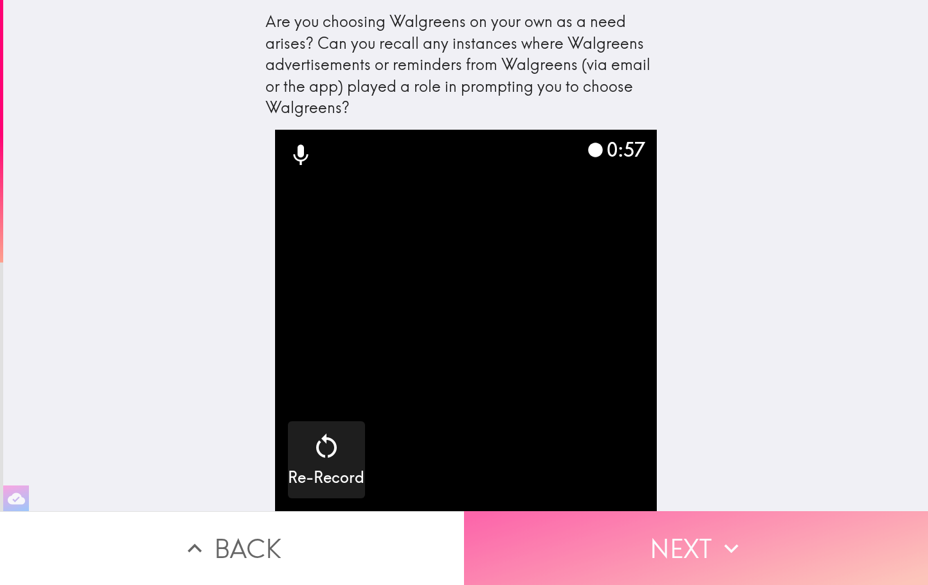
click at [756, 540] on button "Next" at bounding box center [696, 548] width 464 height 74
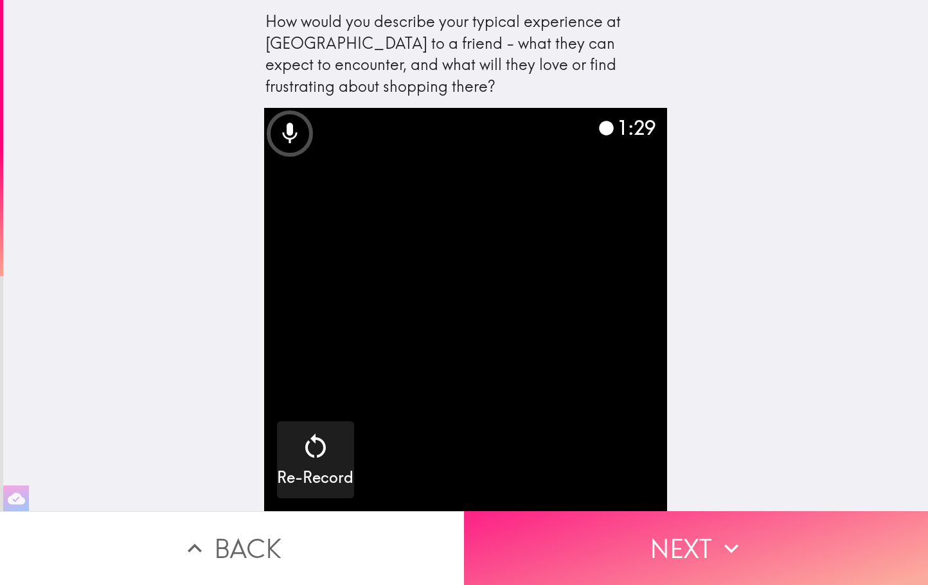
click at [738, 557] on icon "button" at bounding box center [731, 549] width 28 height 28
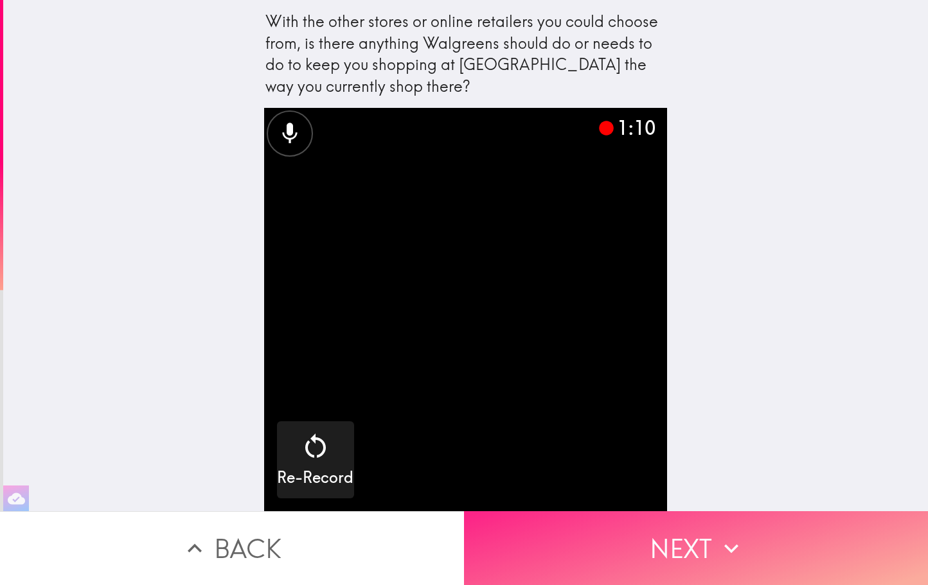
click at [720, 524] on button "Next" at bounding box center [696, 548] width 464 height 74
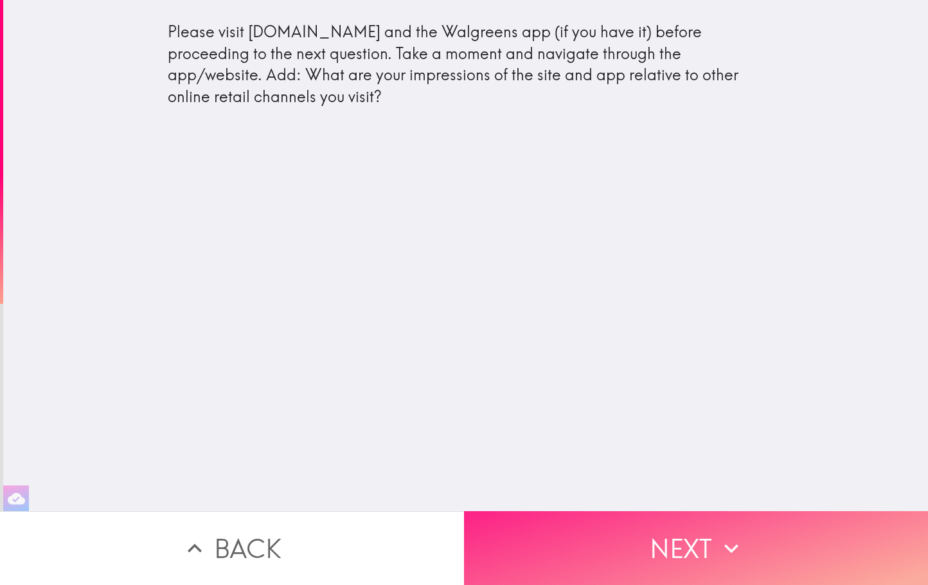
click at [705, 553] on button "Next" at bounding box center [696, 548] width 464 height 74
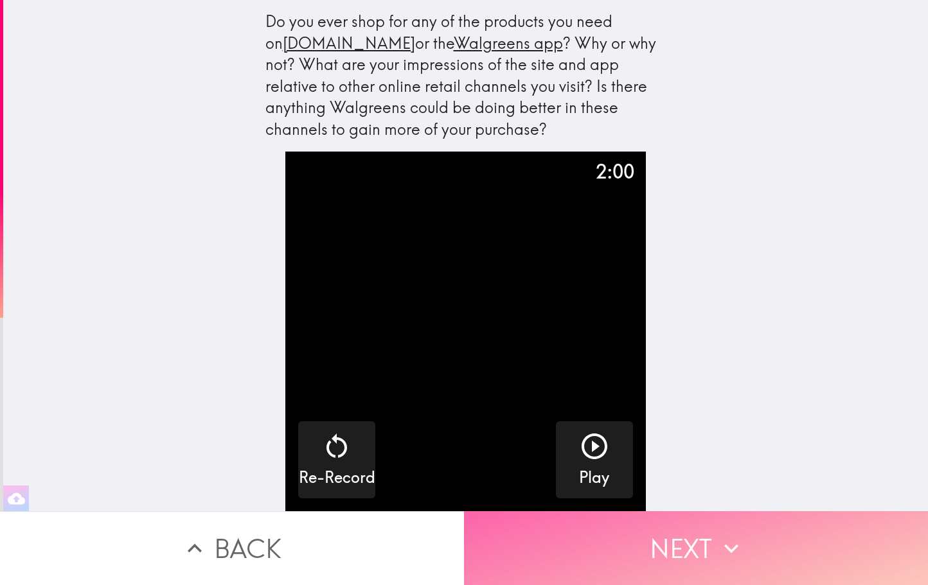
click at [711, 537] on button "Next" at bounding box center [696, 548] width 464 height 74
